Goal: Book appointment/travel/reservation

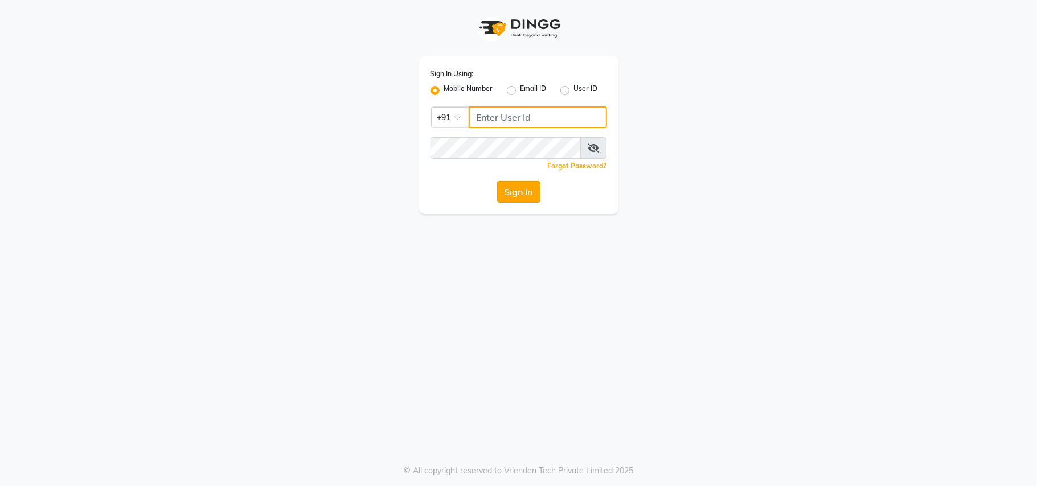
type input "9811881771"
click at [510, 190] on button "Sign In" at bounding box center [518, 192] width 43 height 22
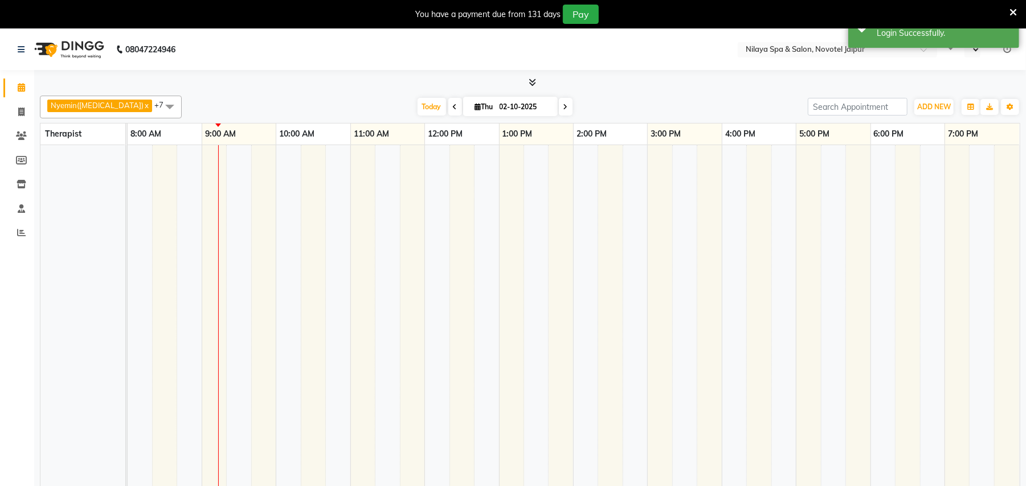
select select "en"
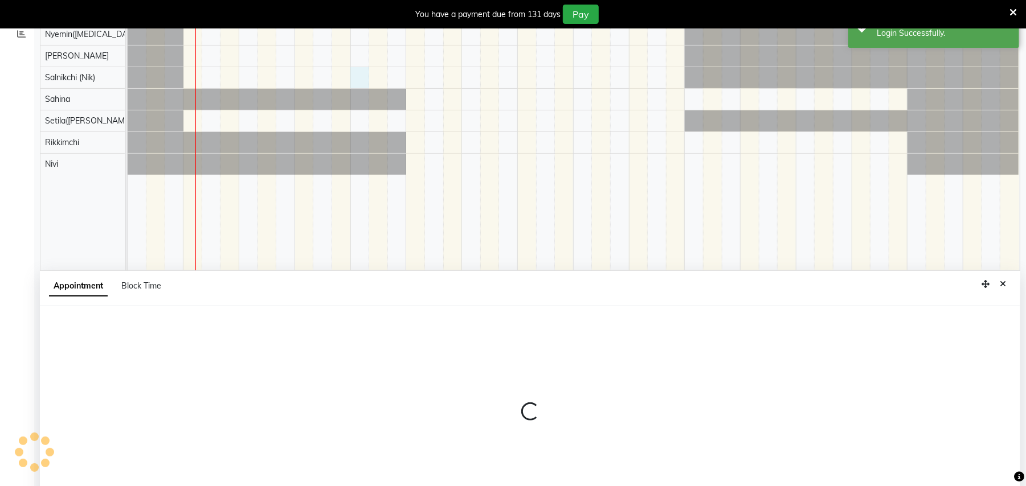
scroll to position [244, 0]
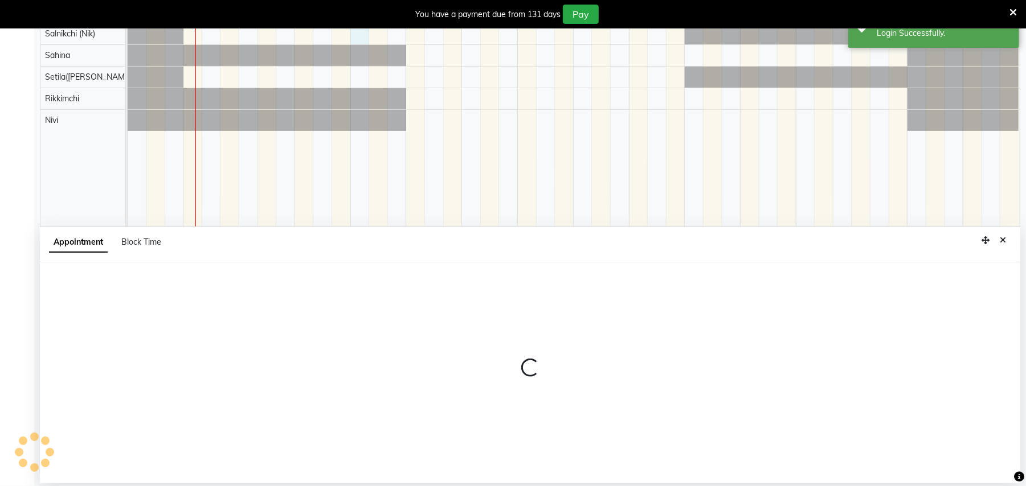
select select "80377"
select select "720"
select select "tentative"
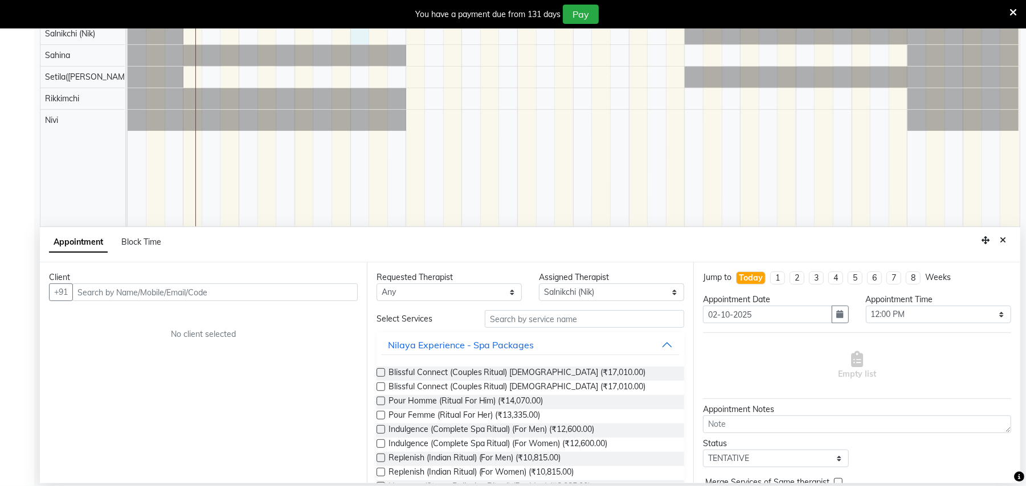
click at [160, 292] on input "text" at bounding box center [214, 293] width 285 height 18
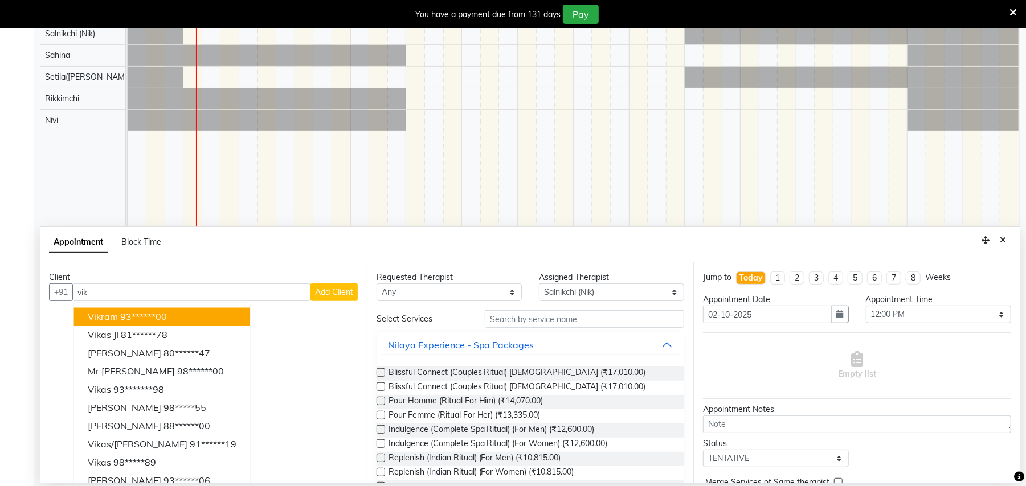
click at [159, 310] on button "Vikram 93******00" at bounding box center [162, 317] width 176 height 18
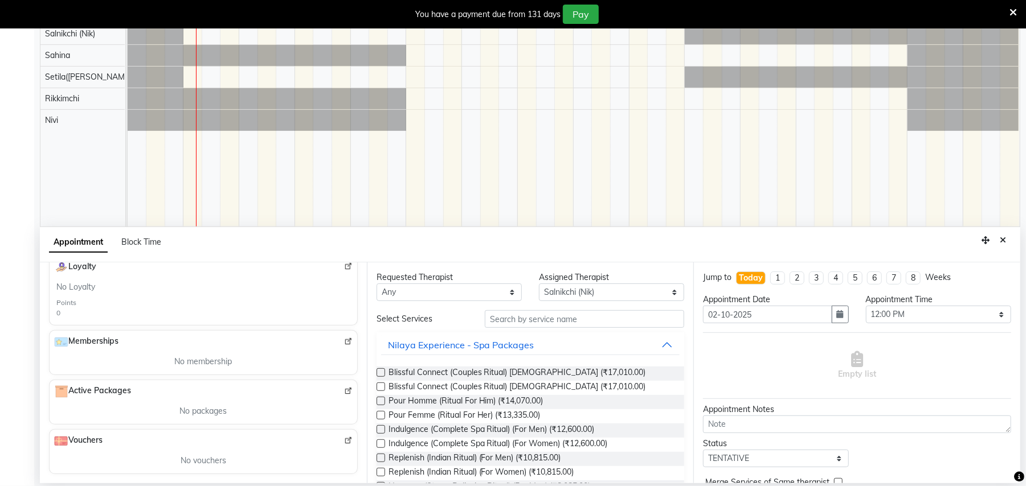
scroll to position [0, 0]
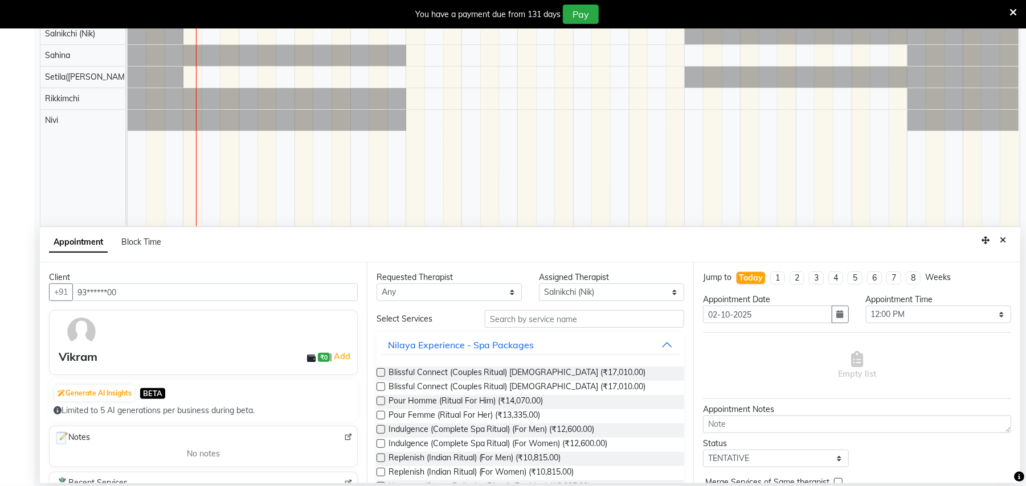
type input "93******00"
click at [550, 322] on input "text" at bounding box center [584, 319] width 199 height 18
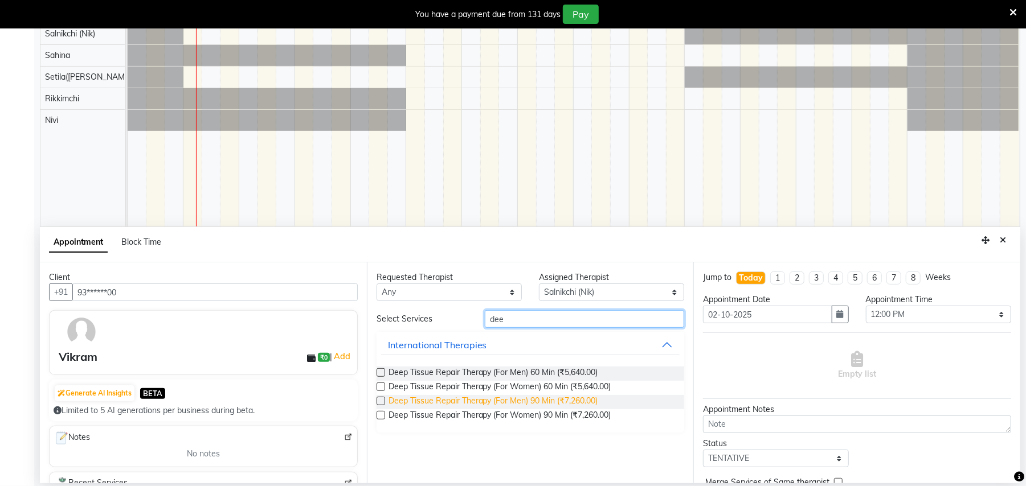
type input "dee"
click at [561, 403] on span "Deep Tissue Repair Therapy (For Men) 90 Min (₹7,260.00)" at bounding box center [493, 402] width 210 height 14
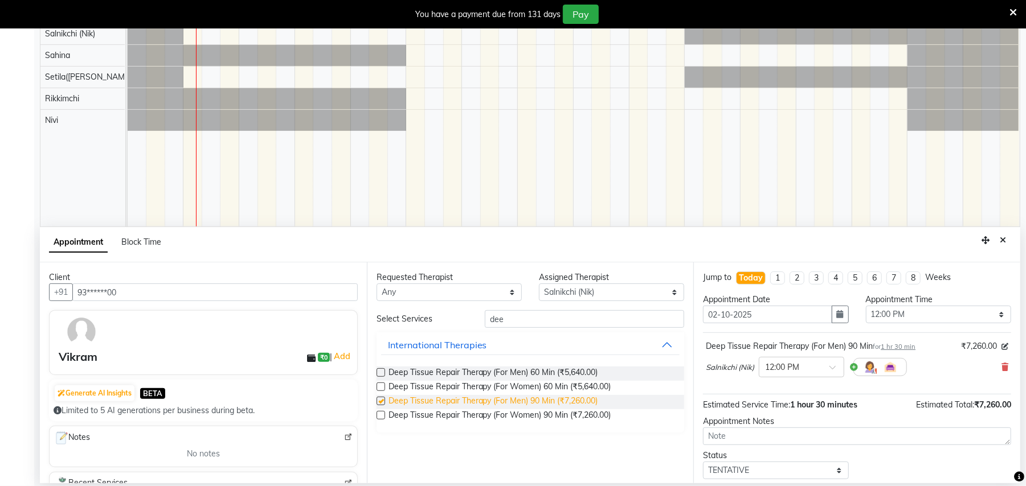
checkbox input "false"
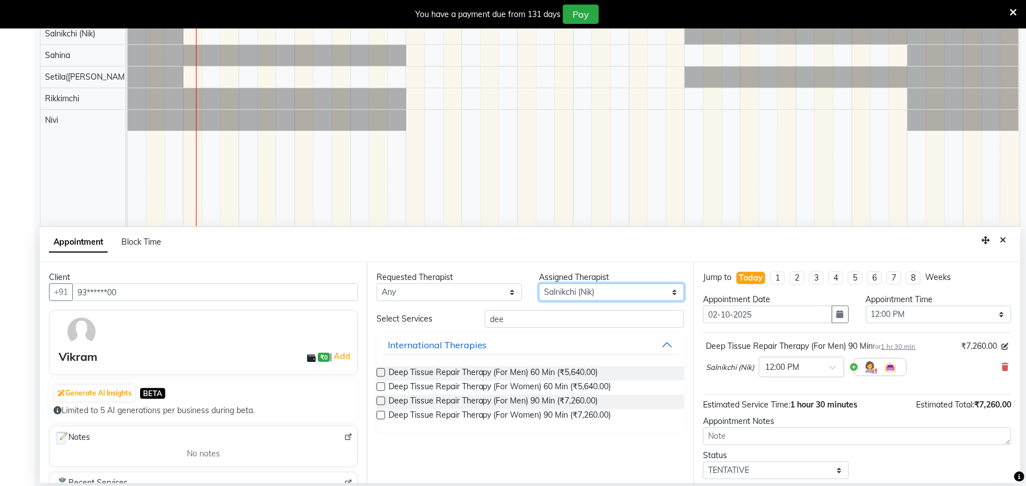
click at [600, 297] on select "Select [PERSON_NAME]([MEDICAL_DATA]) [PERSON_NAME] Rikkimchi [PERSON_NAME] Saln…" at bounding box center [611, 293] width 145 height 18
select select "92785"
click at [539, 284] on select "Select [PERSON_NAME]([MEDICAL_DATA]) [PERSON_NAME] Rikkimchi [PERSON_NAME] Saln…" at bounding box center [611, 293] width 145 height 18
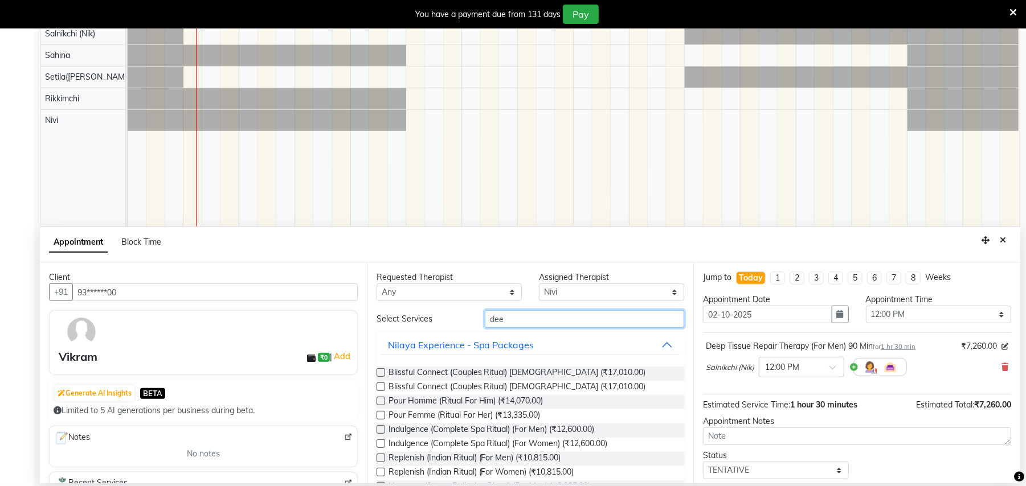
click at [520, 323] on input "dee" at bounding box center [584, 319] width 199 height 18
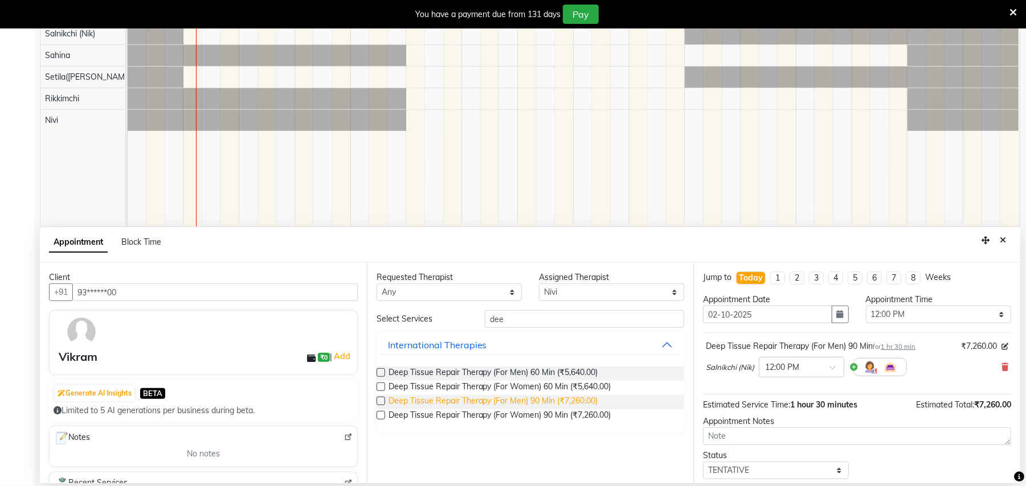
click at [552, 397] on span "Deep Tissue Repair Therapy (For Men) 90 Min (₹7,260.00)" at bounding box center [493, 402] width 210 height 14
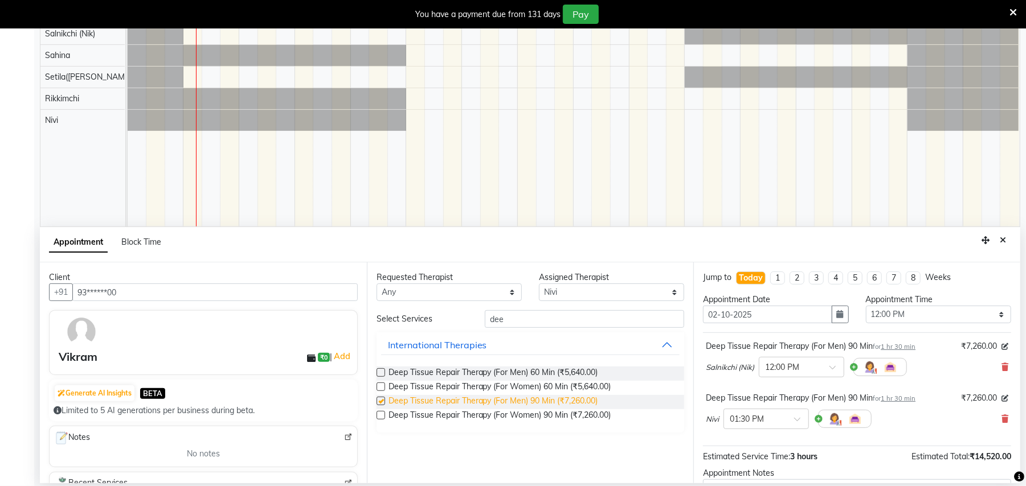
checkbox input "false"
click at [798, 418] on span at bounding box center [801, 423] width 14 height 12
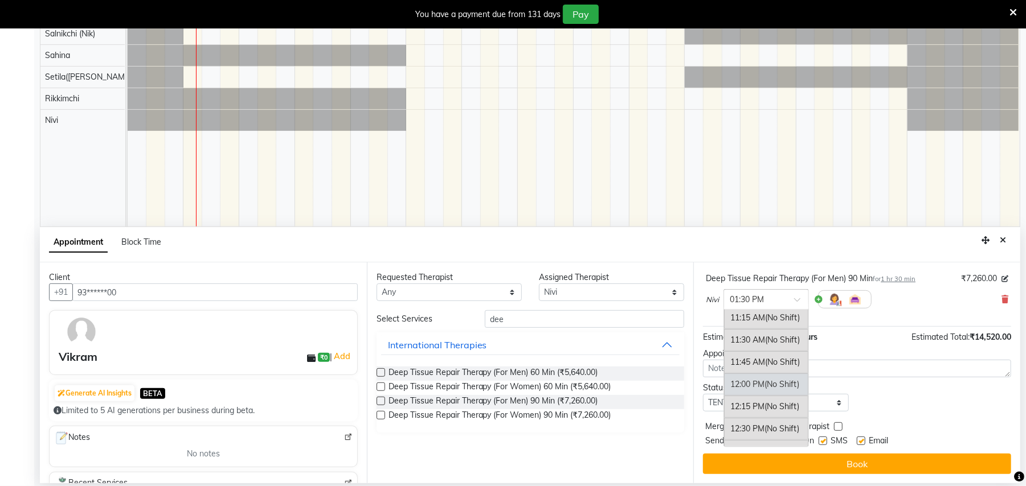
scroll to position [176, 0]
click at [746, 410] on div "12:00 PM (No Shift)" at bounding box center [766, 411] width 84 height 22
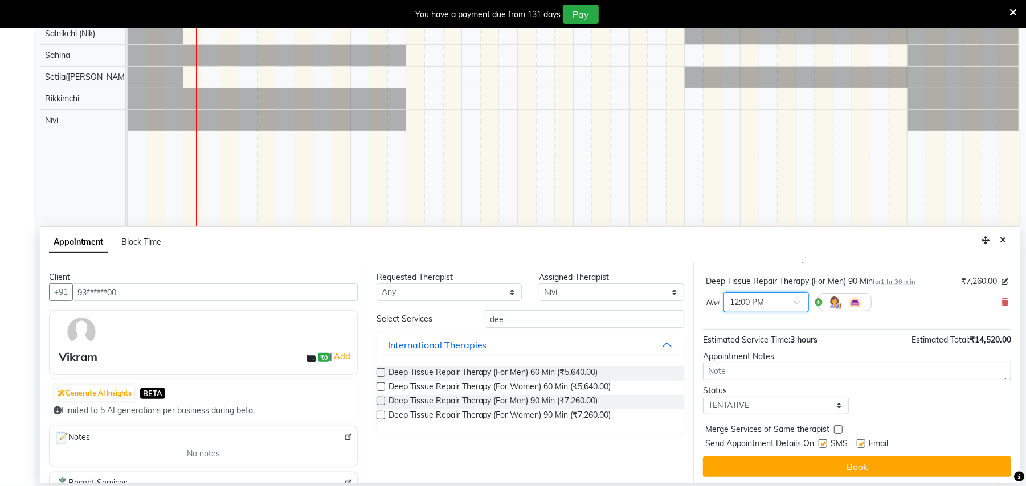
scroll to position [133, 0]
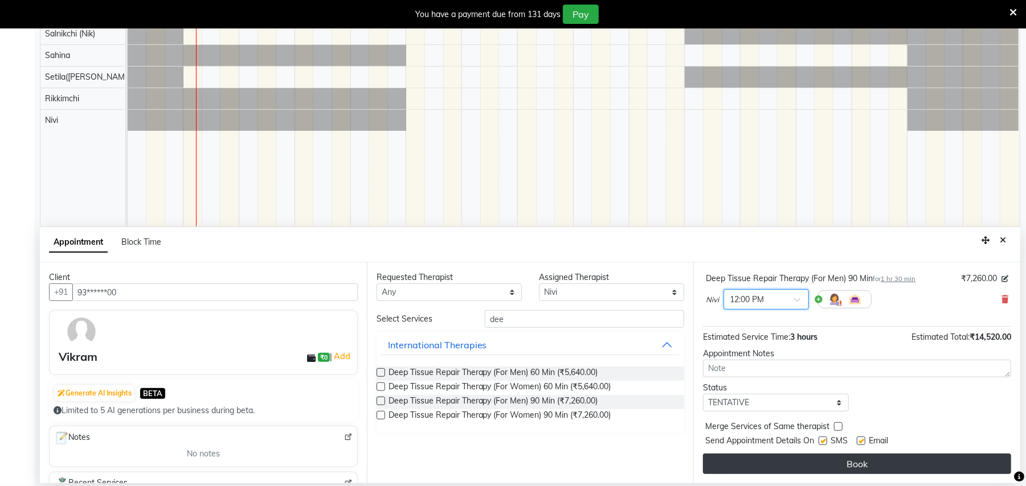
click at [875, 465] on button "Book" at bounding box center [857, 464] width 308 height 20
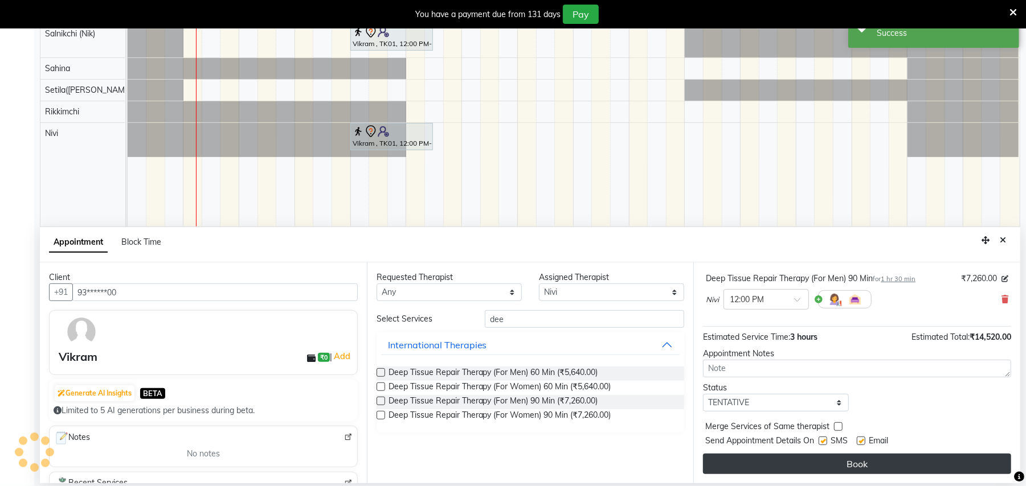
scroll to position [0, 0]
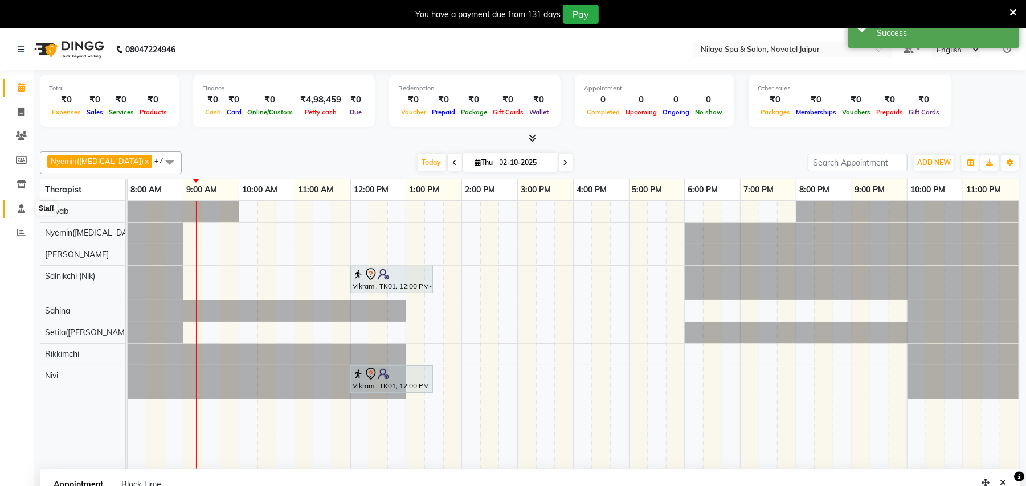
click at [27, 211] on span at bounding box center [21, 209] width 20 height 13
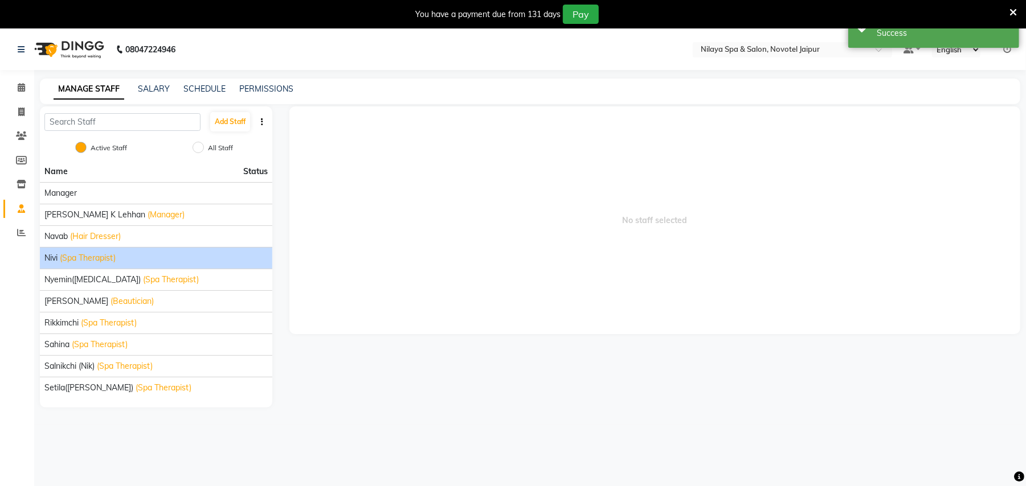
click at [88, 249] on li "Nivi (Spa Therapist)" at bounding box center [156, 258] width 232 height 22
click at [183, 262] on div "Nivi (Spa Therapist)" at bounding box center [155, 258] width 223 height 12
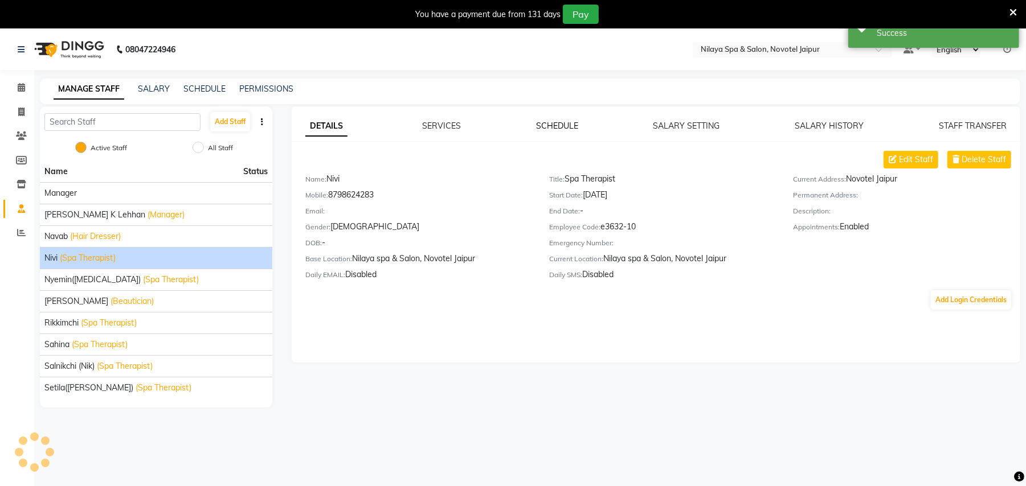
click at [552, 128] on link "SCHEDULE" at bounding box center [557, 126] width 42 height 10
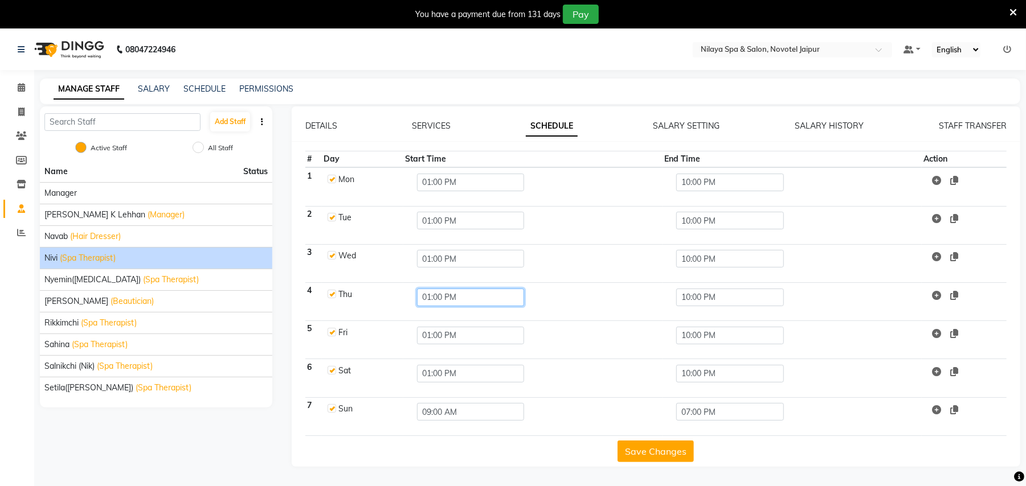
click at [429, 294] on input "01:00 PM" at bounding box center [470, 298] width 107 height 18
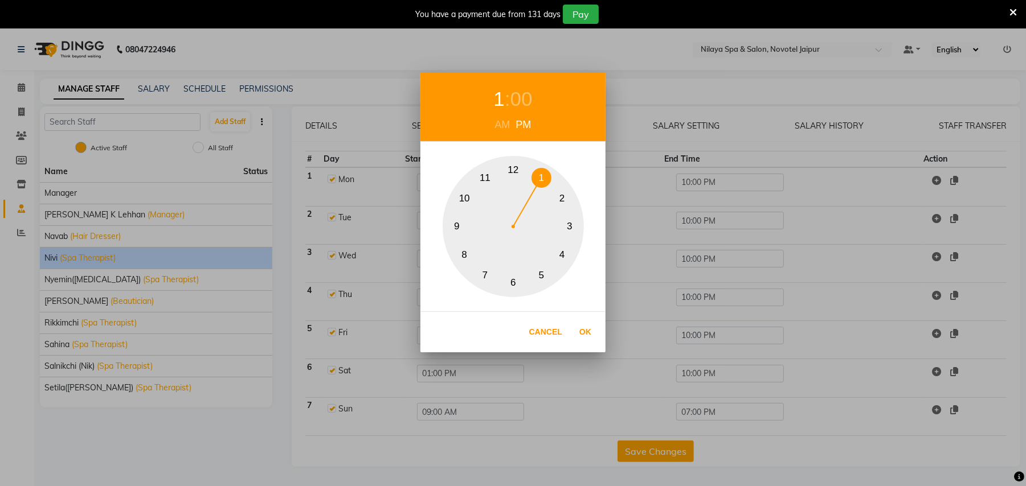
click at [507, 129] on div "AM" at bounding box center [502, 124] width 21 height 15
click at [459, 222] on button "9" at bounding box center [457, 227] width 20 height 20
click at [581, 335] on button "Ok" at bounding box center [584, 332] width 23 height 23
type input "09:00 AM"
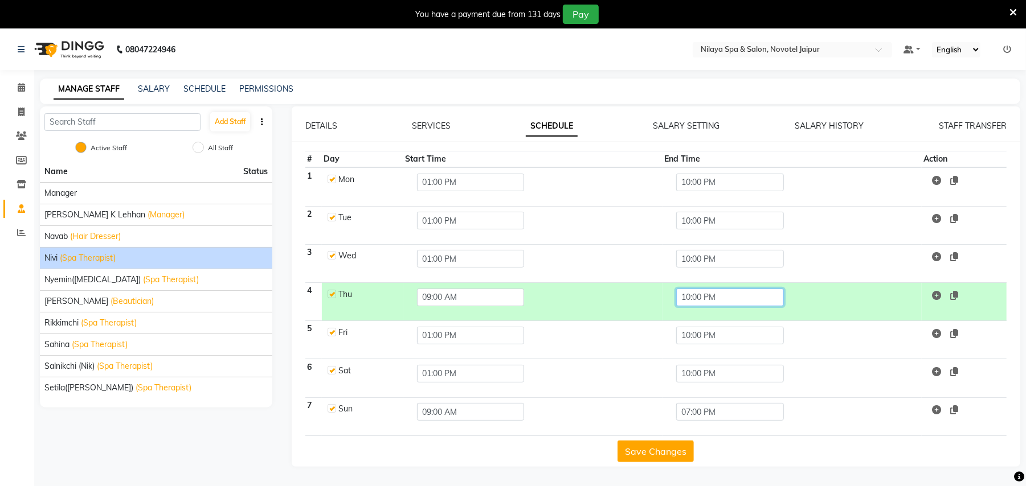
click at [692, 295] on input "10:00 PM" at bounding box center [729, 298] width 107 height 18
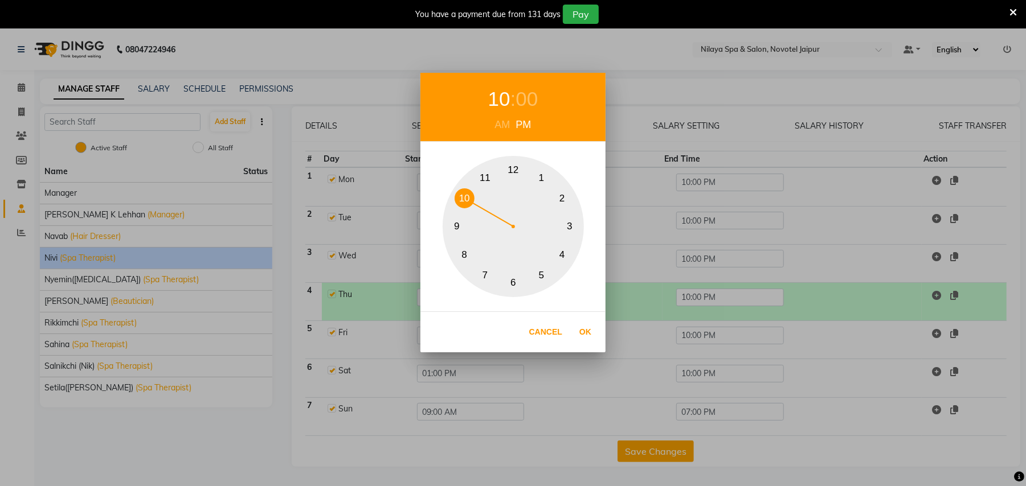
click at [515, 281] on button "6" at bounding box center [513, 283] width 20 height 20
click at [579, 326] on button "Ok" at bounding box center [584, 332] width 23 height 23
type input "06:00 PM"
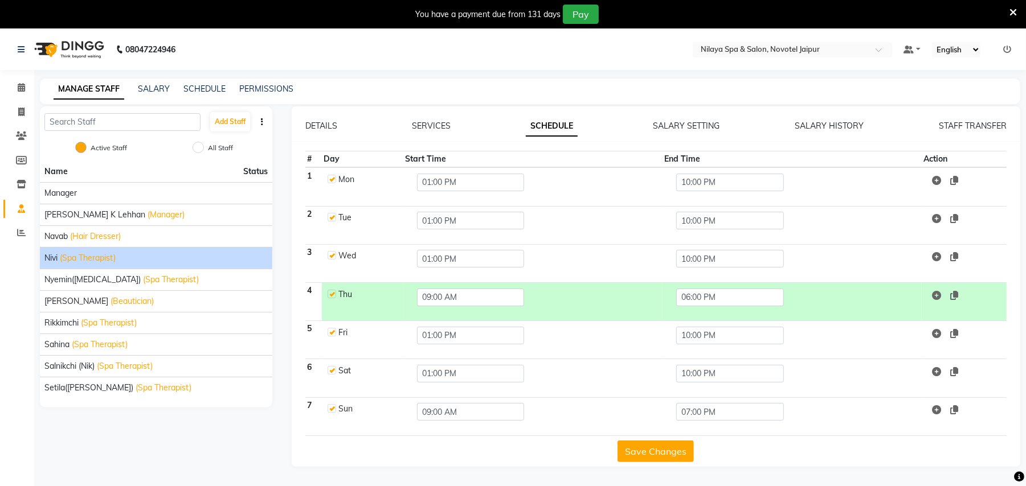
click at [661, 449] on button "Save Changes" at bounding box center [655, 452] width 76 height 22
click at [23, 89] on icon at bounding box center [21, 87] width 7 height 9
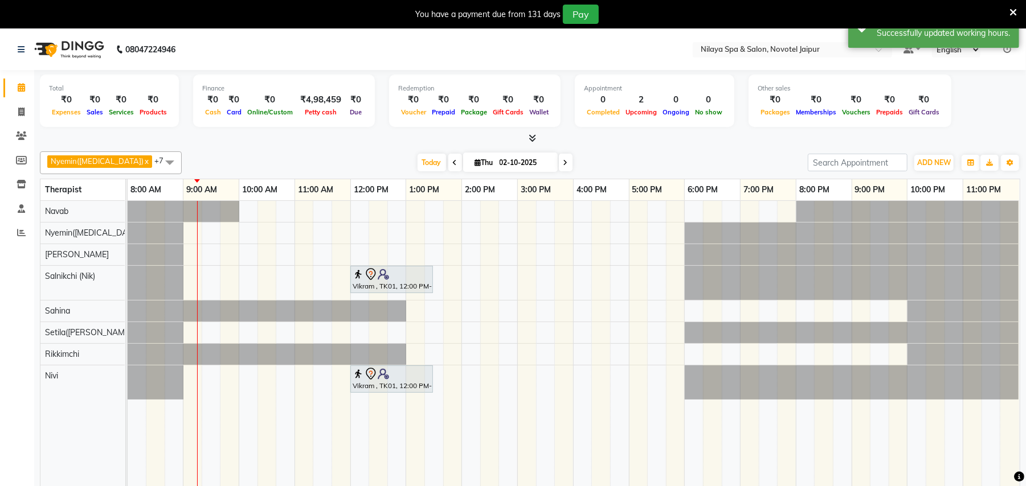
click at [158, 160] on span at bounding box center [169, 162] width 23 height 22
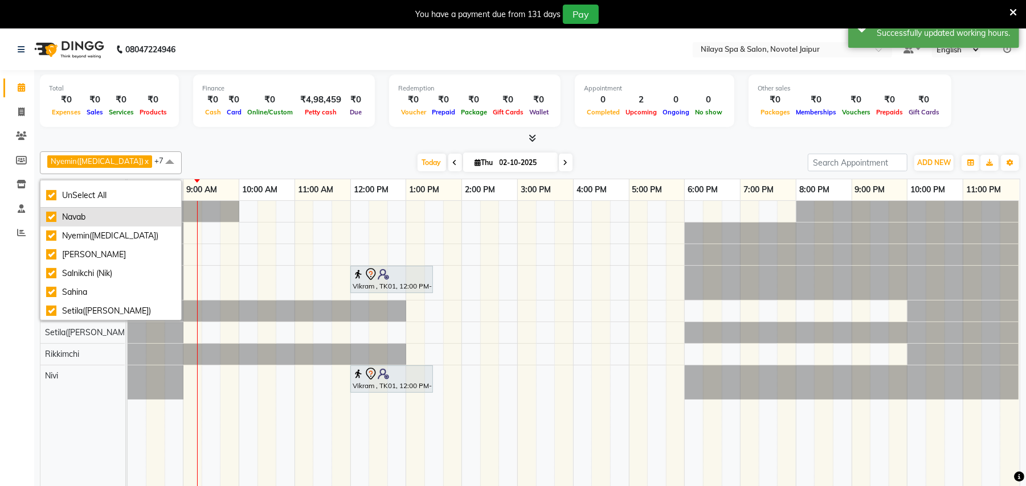
click at [89, 214] on div "Navab" at bounding box center [110, 217] width 129 height 12
checkbox input "false"
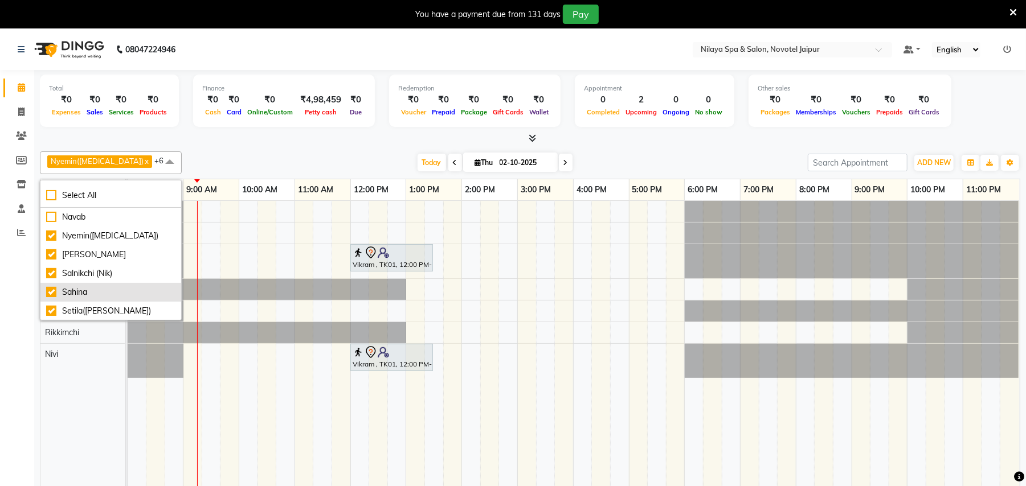
click at [78, 294] on div "Sahina" at bounding box center [110, 292] width 129 height 12
checkbox input "false"
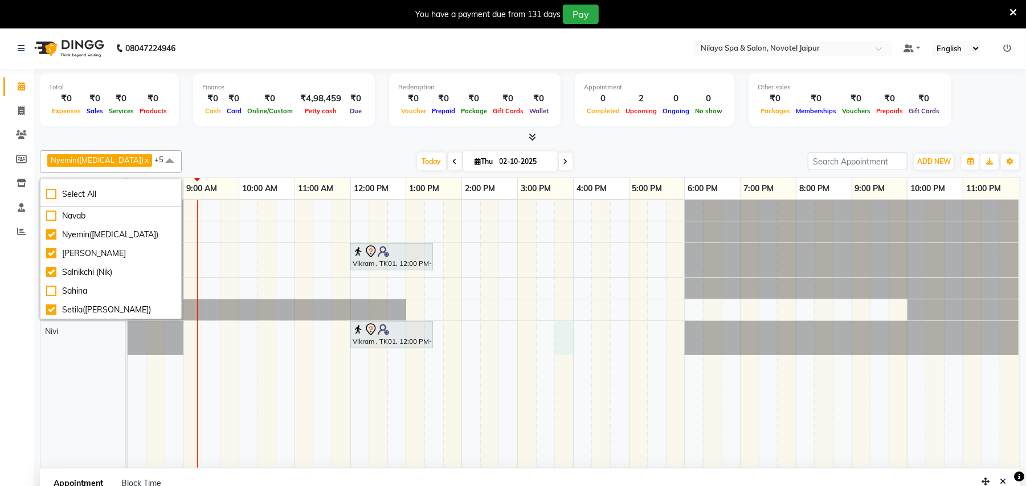
select select "92785"
select select "945"
select select "tentative"
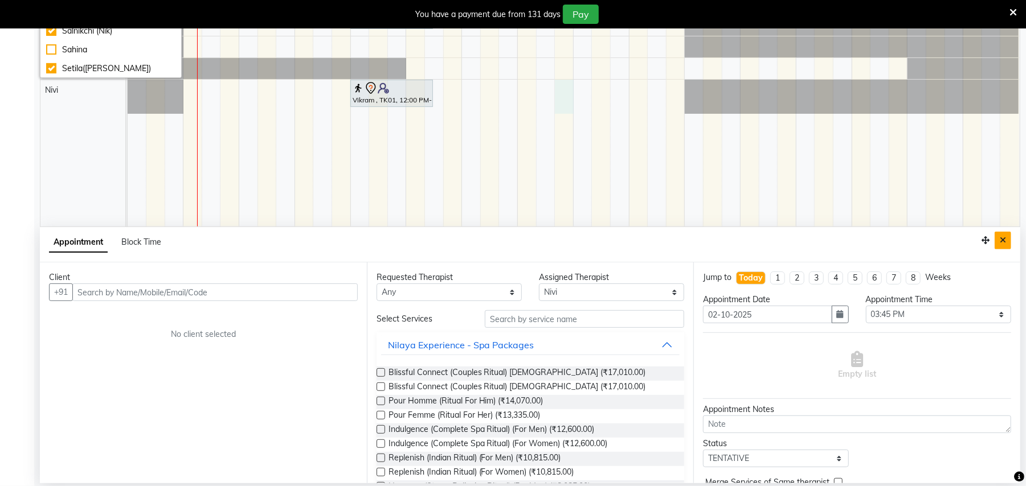
click at [1003, 240] on icon "Close" at bounding box center [1002, 240] width 6 height 8
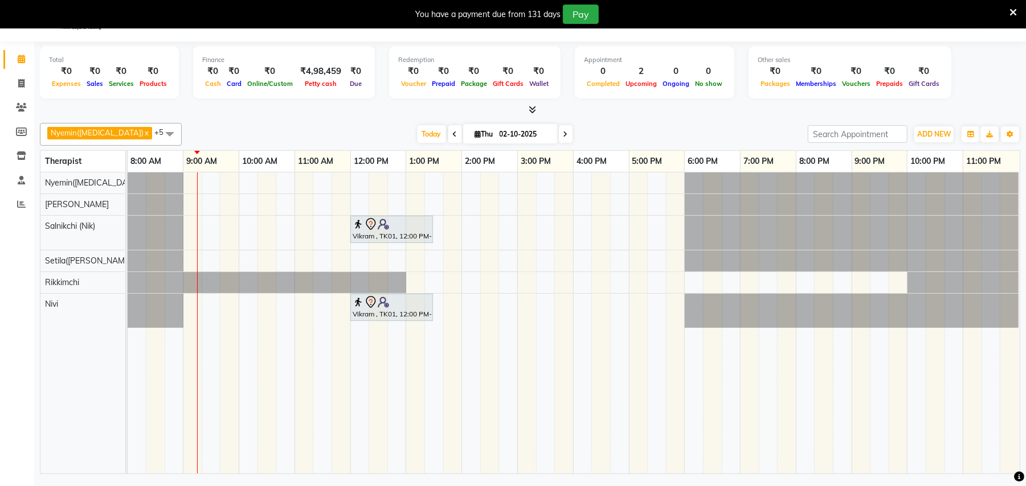
scroll to position [0, 0]
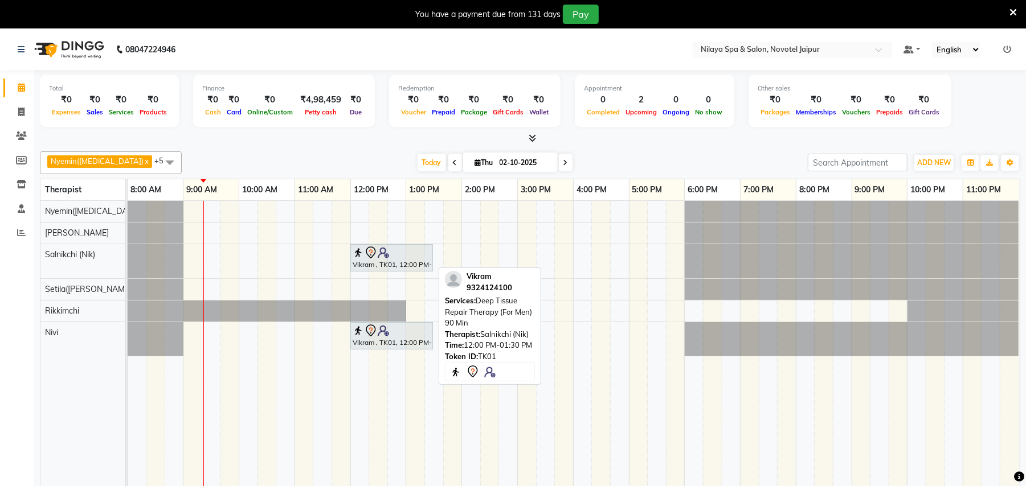
click at [401, 255] on div at bounding box center [391, 253] width 78 height 14
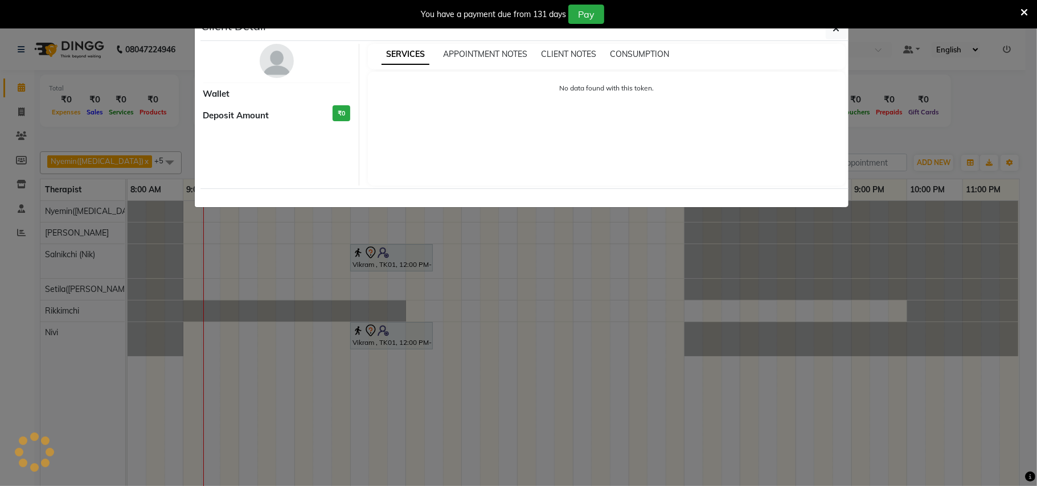
select select "7"
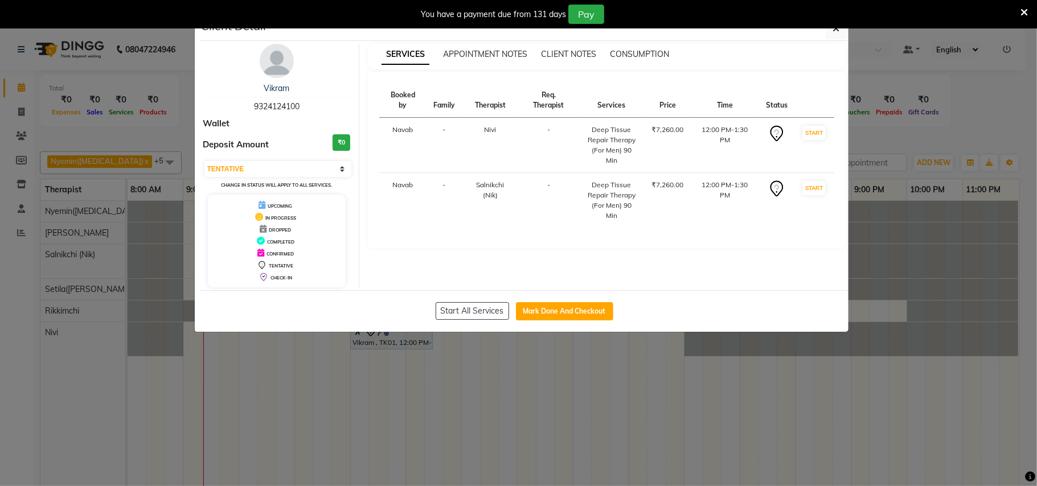
drag, startPoint x: 558, startPoint y: 394, endPoint x: 946, endPoint y: 285, distance: 402.7
click at [946, 285] on ngb-modal-window "Client Detail Vikram 9324124100 Wallet Deposit Amount ₹0 Select IN SERVICE CONF…" at bounding box center [518, 243] width 1037 height 486
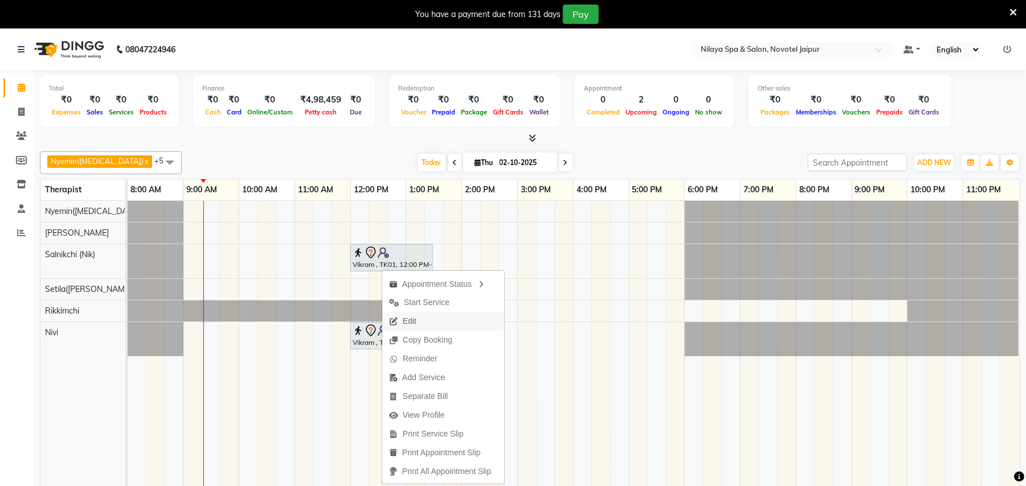
click at [420, 320] on span "Edit" at bounding box center [402, 321] width 41 height 19
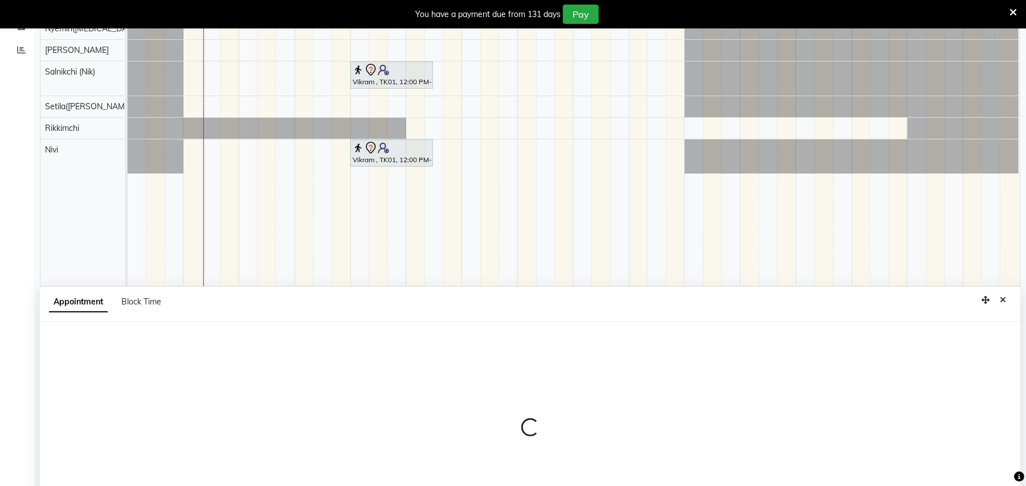
select select "tentative"
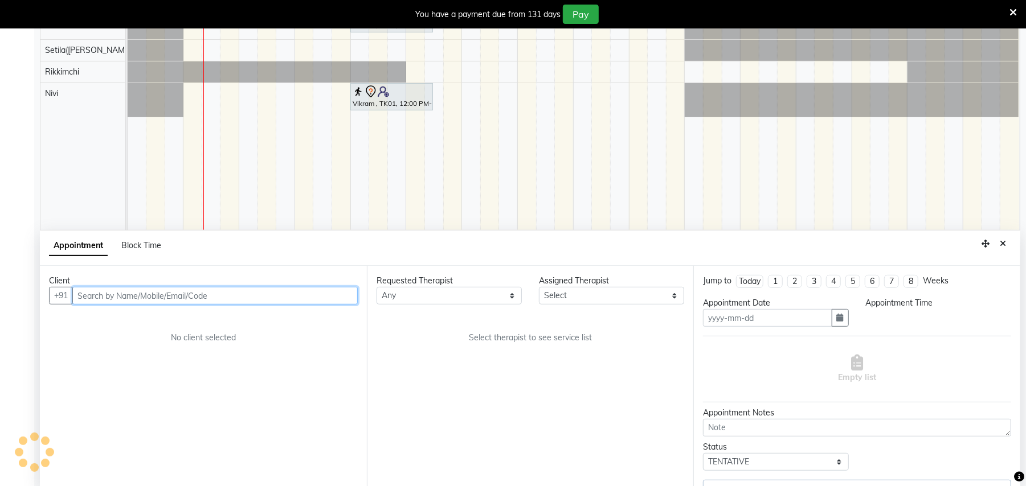
type input "02-10-2025"
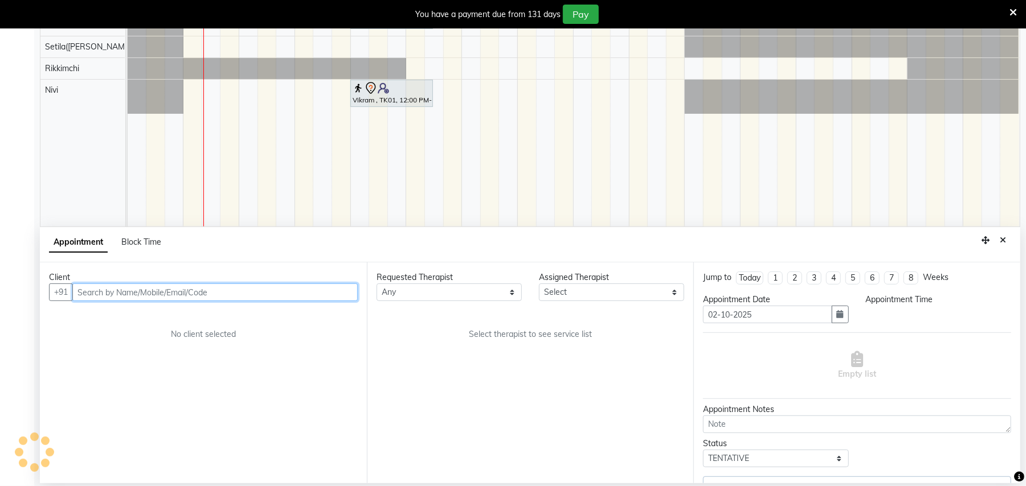
select select "720"
select select "92785"
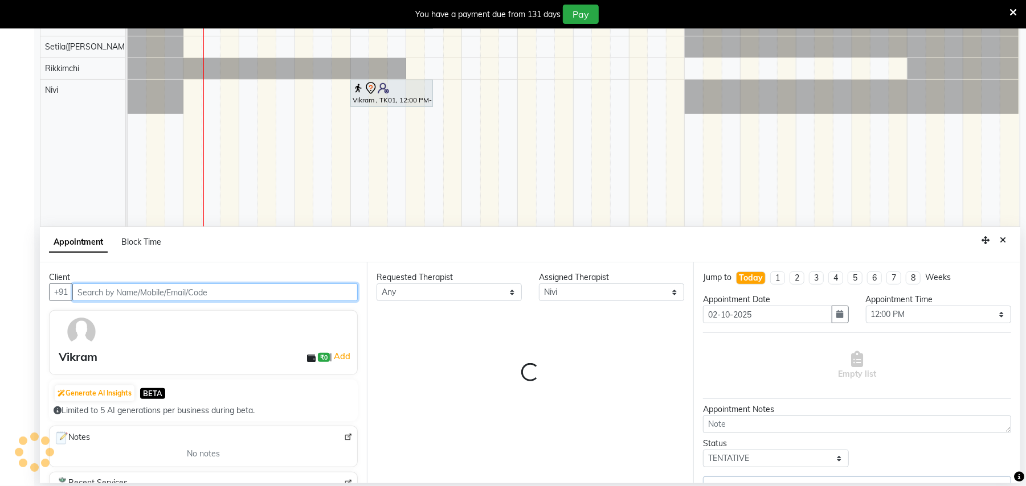
select select "4120"
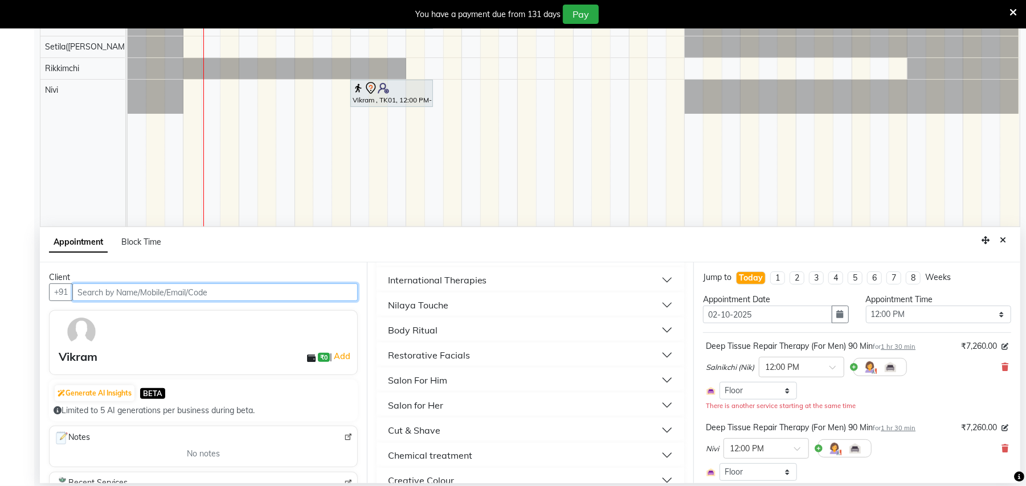
scroll to position [0, 0]
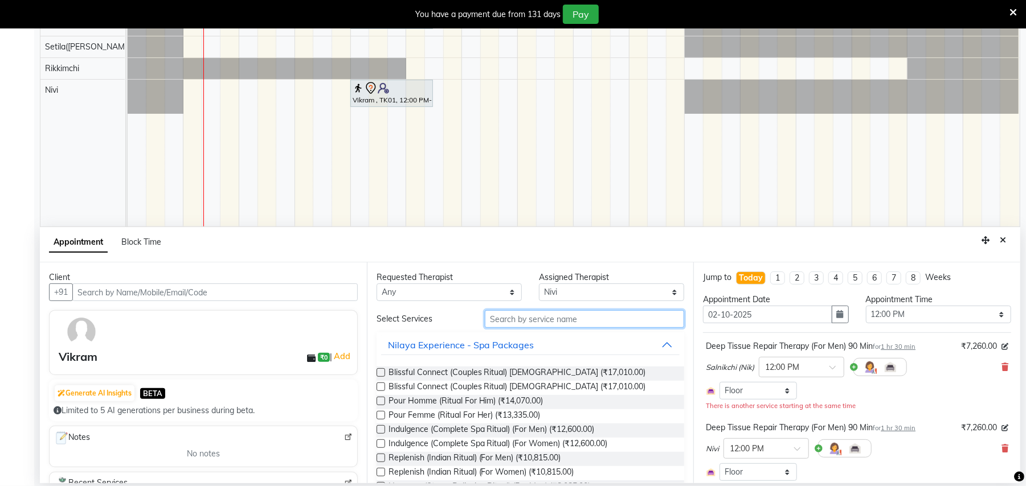
click at [563, 320] on input "text" at bounding box center [584, 319] width 199 height 18
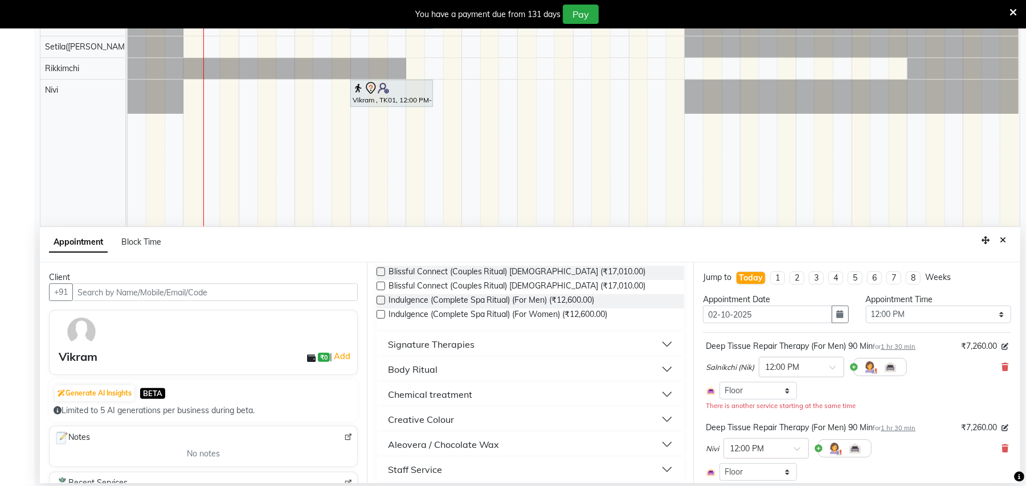
scroll to position [108, 0]
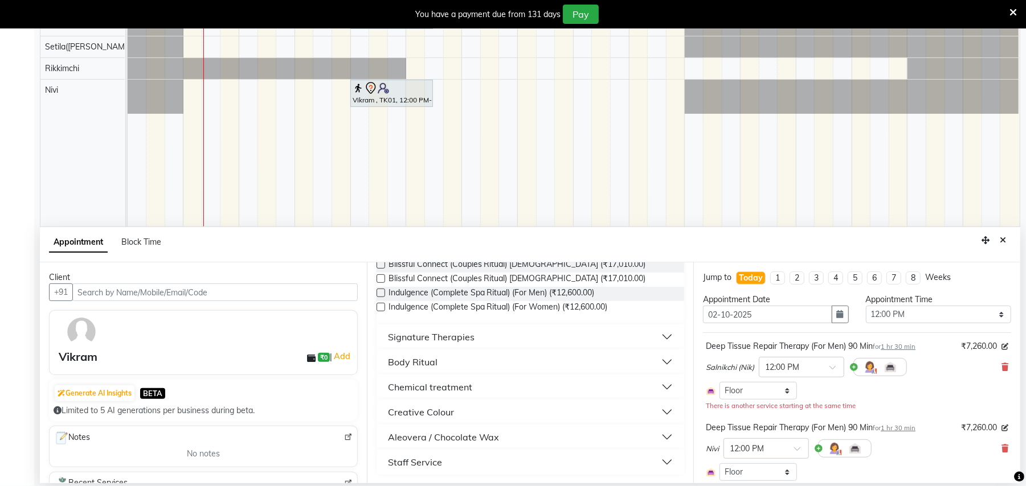
type input "co"
click at [657, 335] on button "Signature Therapies" at bounding box center [530, 337] width 299 height 20
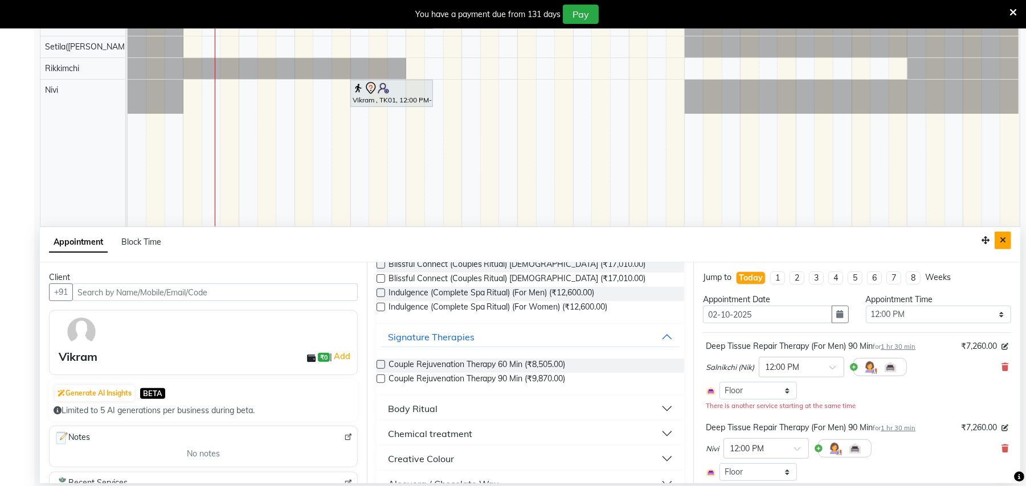
click at [1004, 240] on icon "Close" at bounding box center [1002, 240] width 6 height 8
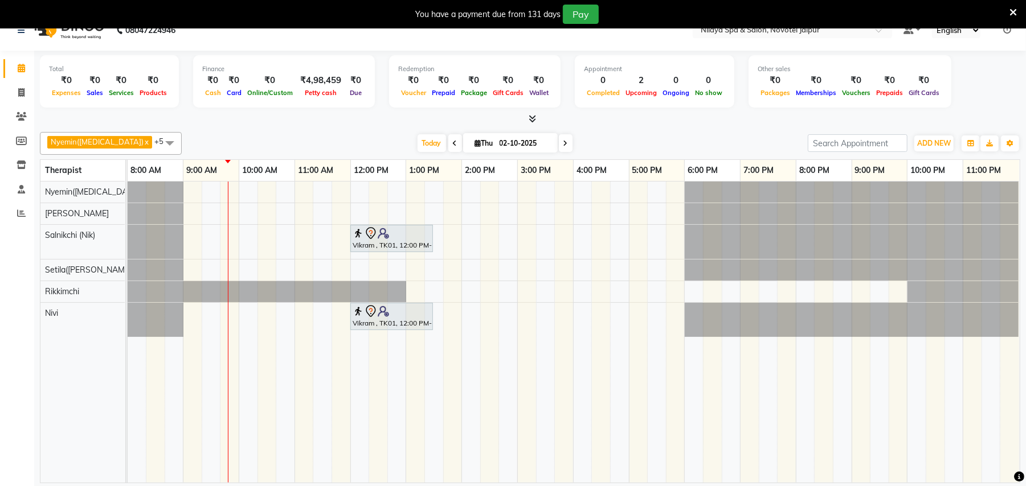
scroll to position [28, 0]
